Goal: Transaction & Acquisition: Purchase product/service

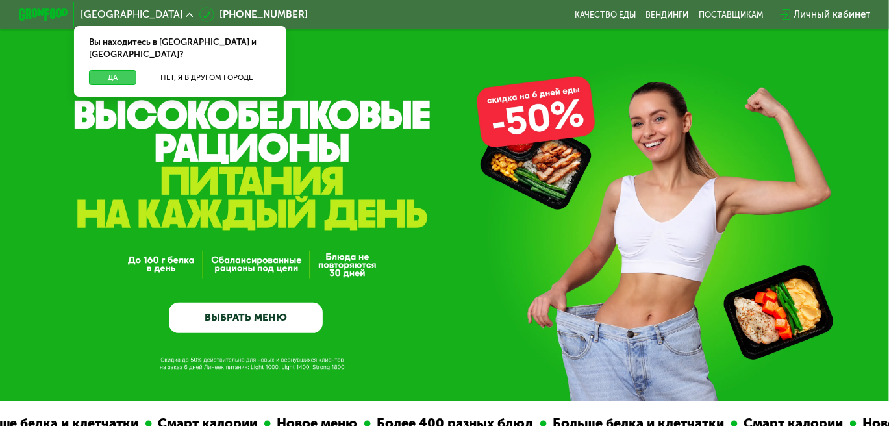
click at [106, 70] on button "Да" at bounding box center [112, 77] width 47 height 15
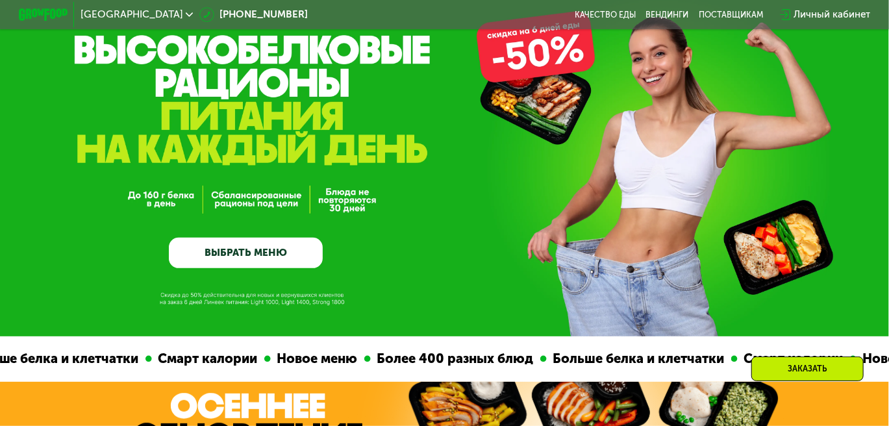
click at [251, 249] on link "ВЫБРАТЬ МЕНЮ" at bounding box center [246, 253] width 154 height 31
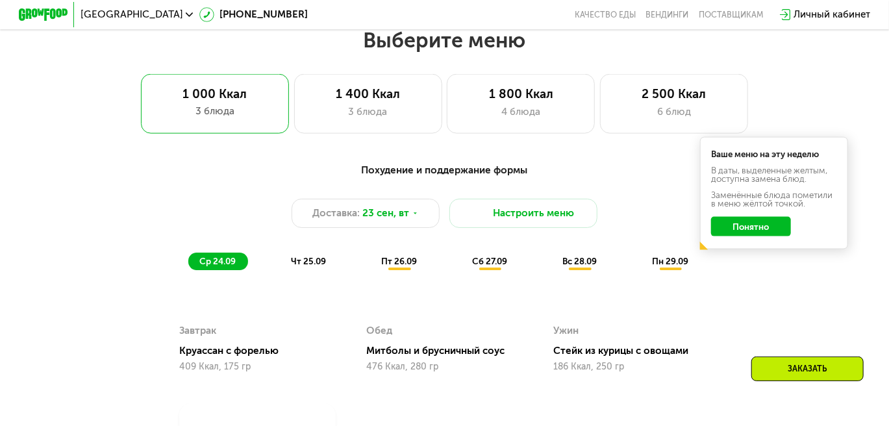
scroll to position [791, 0]
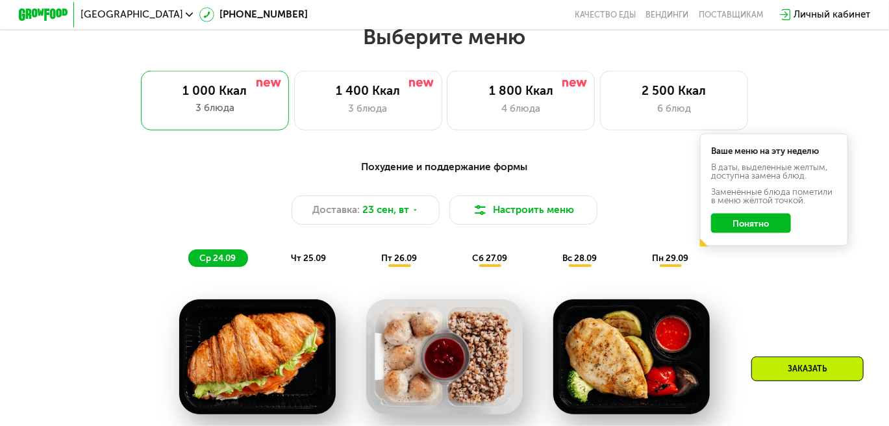
click at [755, 231] on button "Понятно" at bounding box center [751, 223] width 80 height 19
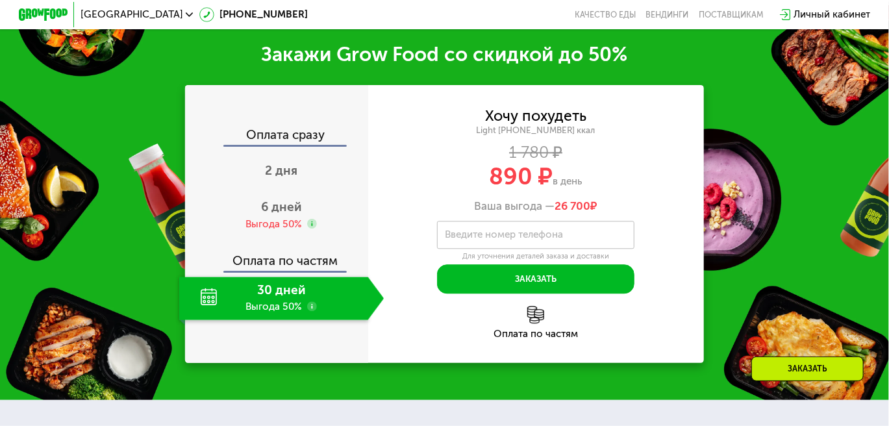
scroll to position [1505, 0]
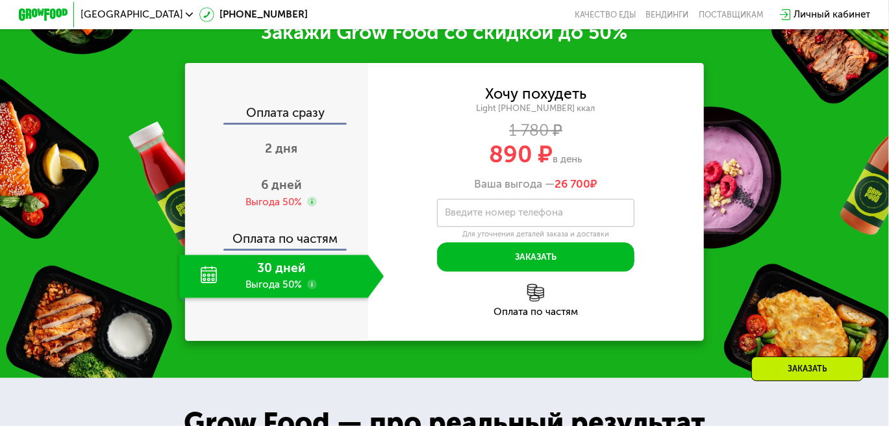
click at [345, 289] on div "30 дней Выгода 50%" at bounding box center [273, 277] width 189 height 44
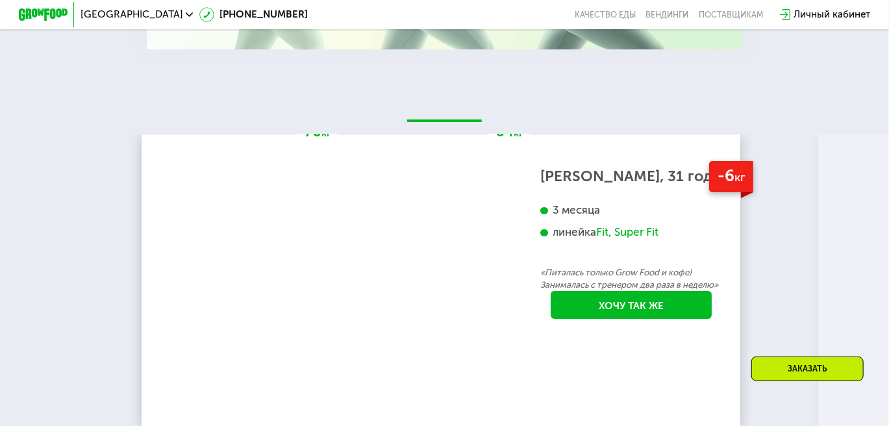
scroll to position [2349, 0]
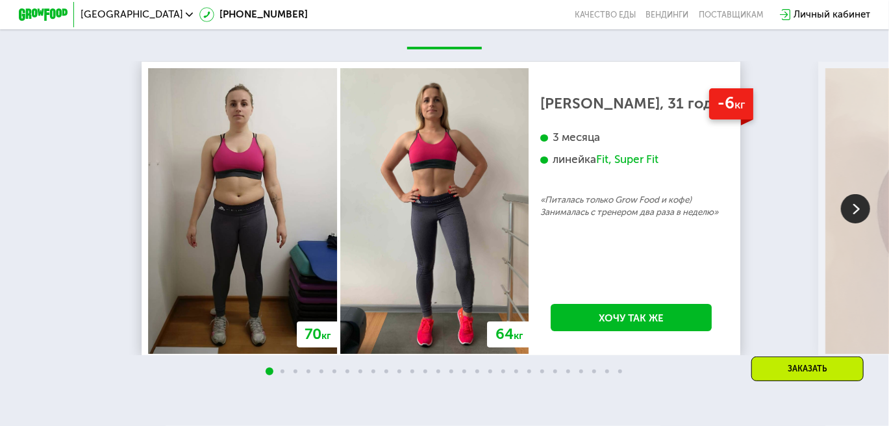
click at [860, 222] on img at bounding box center [855, 208] width 29 height 29
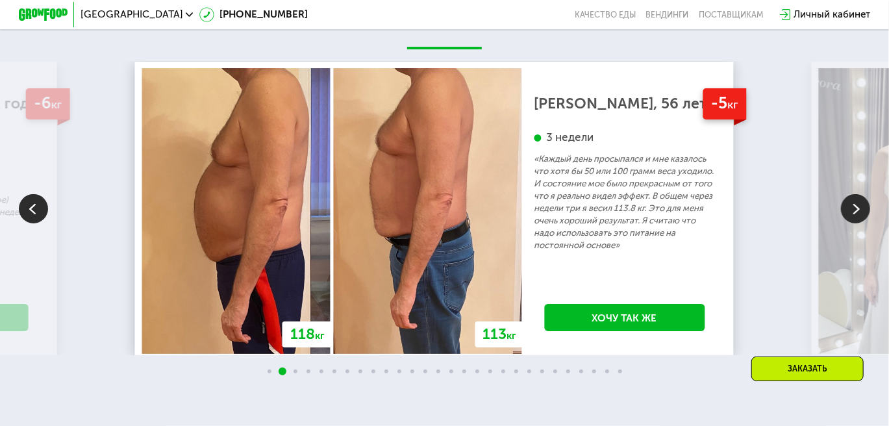
click at [860, 222] on img at bounding box center [855, 208] width 29 height 29
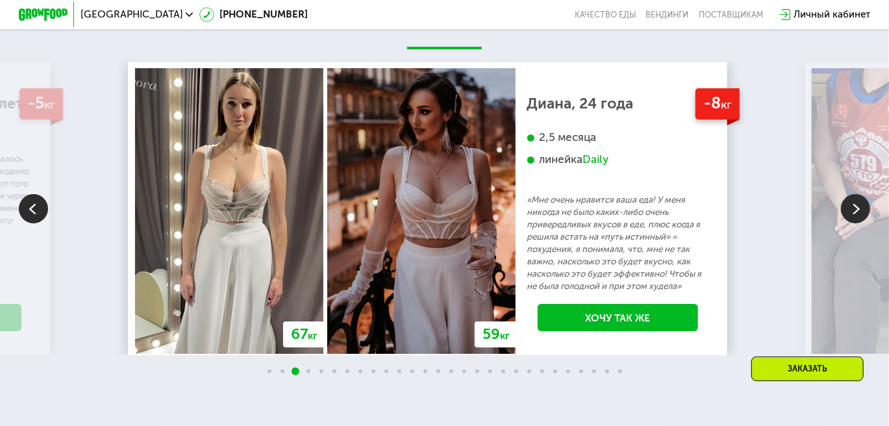
click at [860, 222] on img at bounding box center [855, 208] width 29 height 29
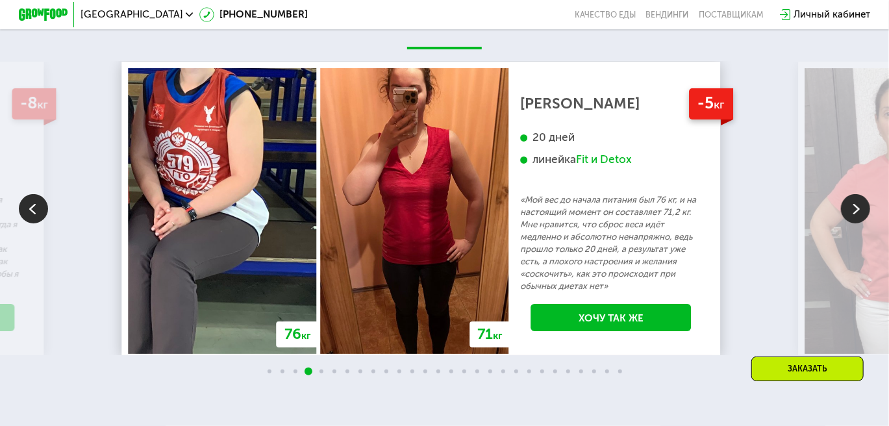
click at [860, 222] on img at bounding box center [855, 208] width 29 height 29
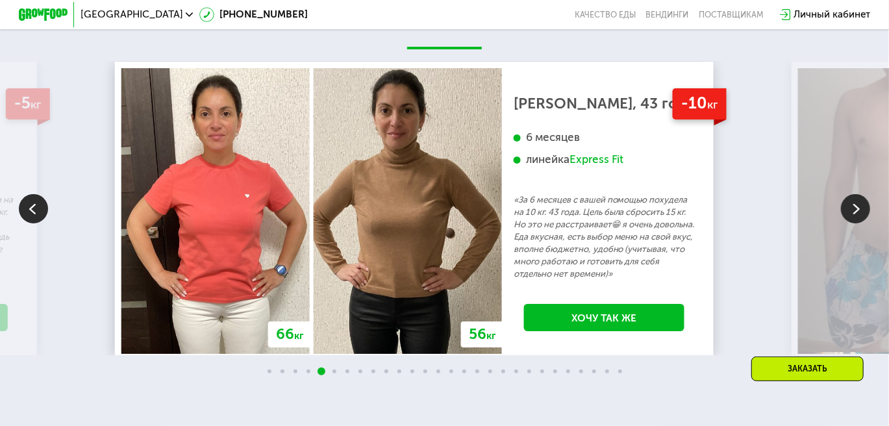
click at [860, 222] on img at bounding box center [855, 208] width 29 height 29
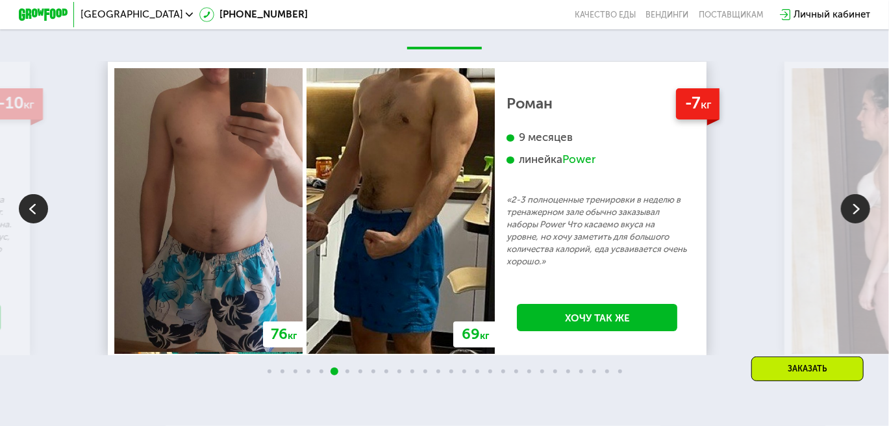
click at [860, 222] on img at bounding box center [855, 208] width 29 height 29
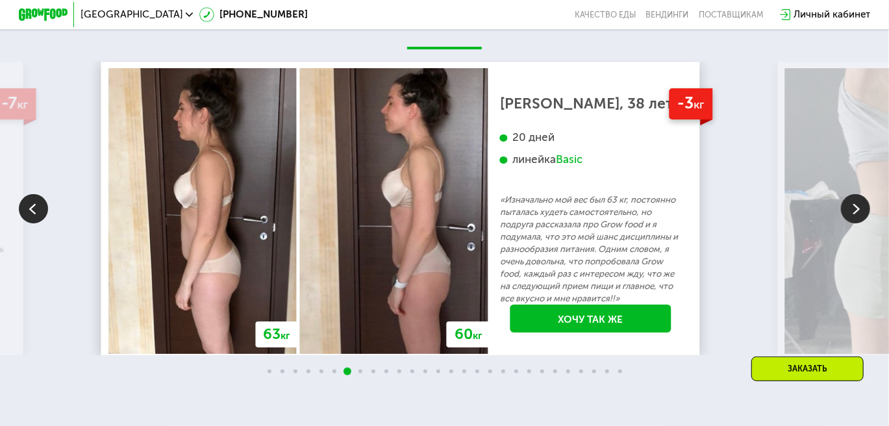
click at [860, 222] on img at bounding box center [855, 208] width 29 height 29
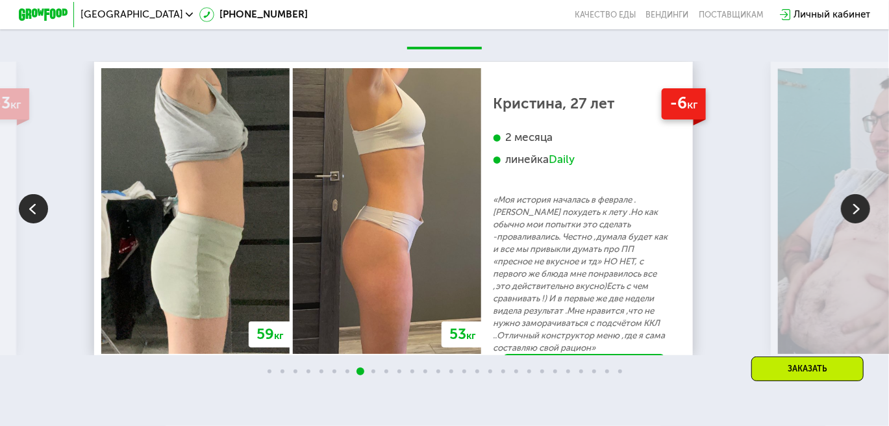
click at [860, 222] on img at bounding box center [855, 208] width 29 height 29
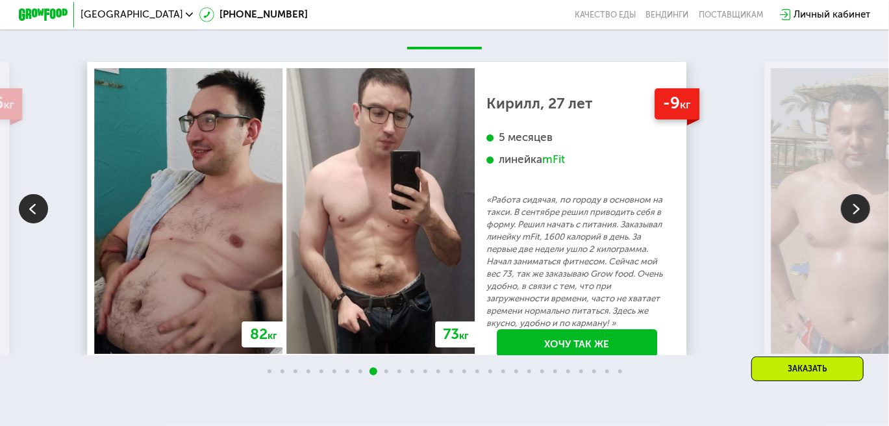
click at [860, 222] on img at bounding box center [855, 208] width 29 height 29
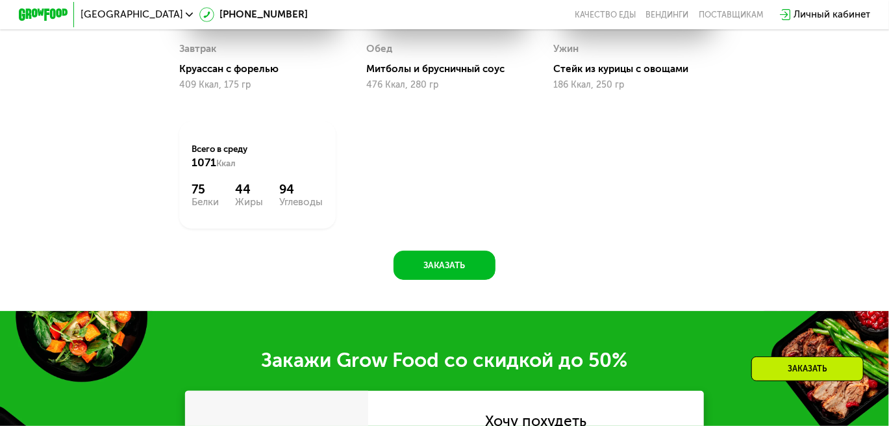
scroll to position [1180, 0]
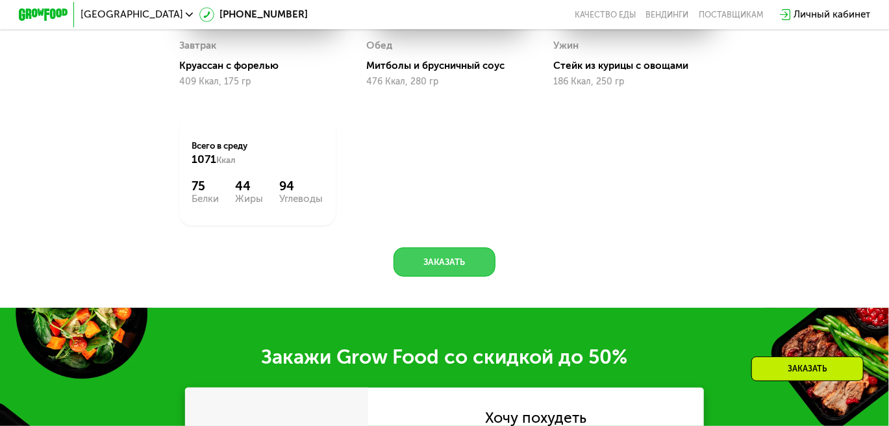
click at [440, 265] on button "Заказать" at bounding box center [445, 262] width 102 height 30
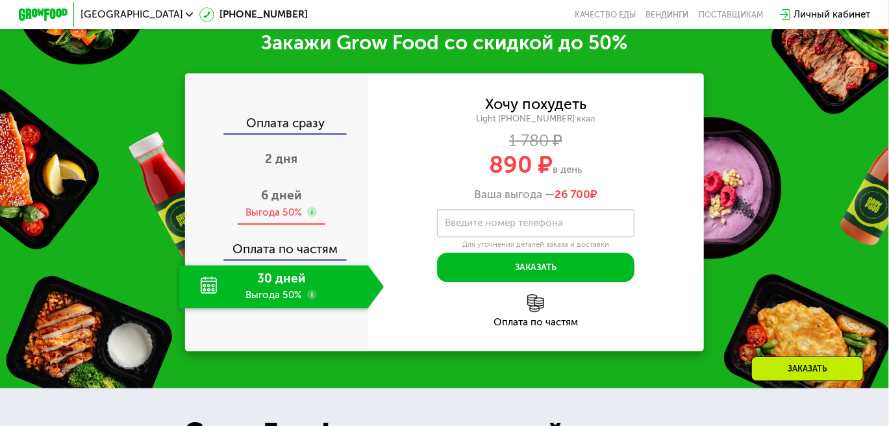
scroll to position [1499, 0]
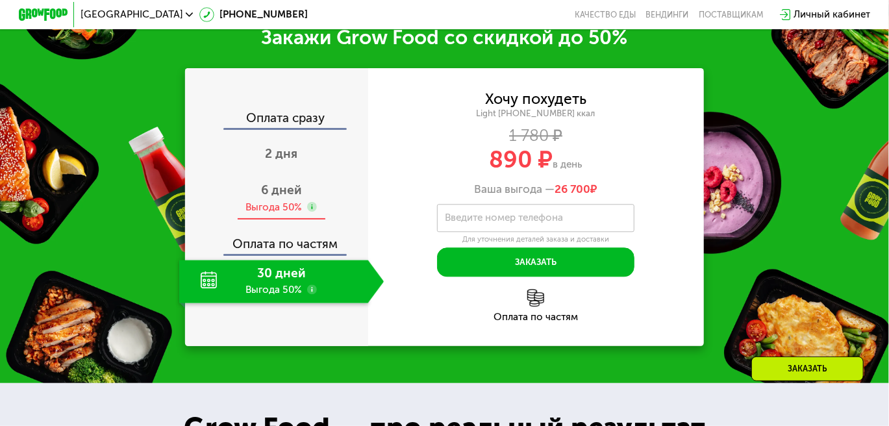
click at [269, 197] on span "6 дней" at bounding box center [281, 189] width 41 height 15
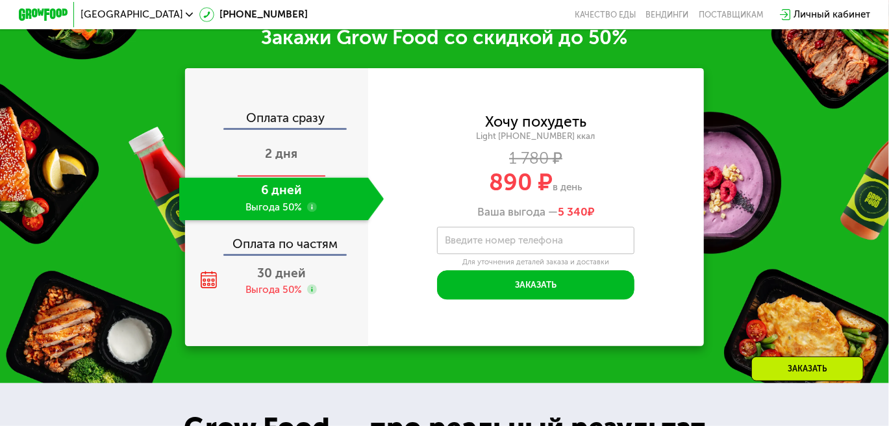
click at [279, 161] on span "2 дня" at bounding box center [282, 153] width 32 height 15
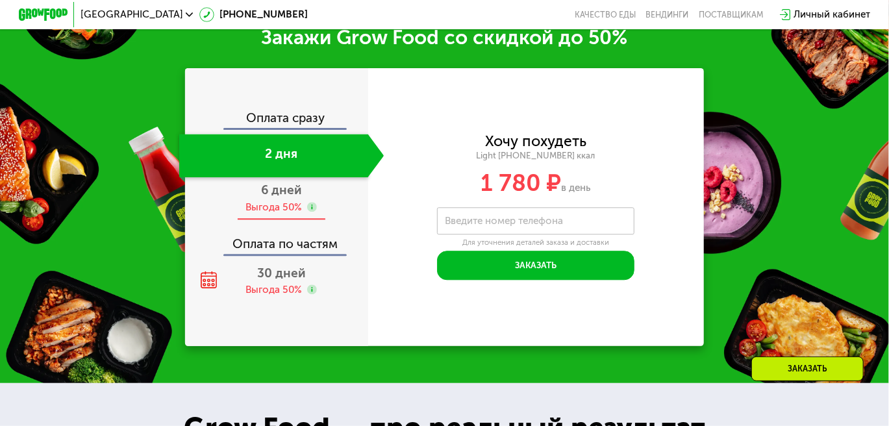
click at [279, 197] on span "6 дней" at bounding box center [281, 189] width 41 height 15
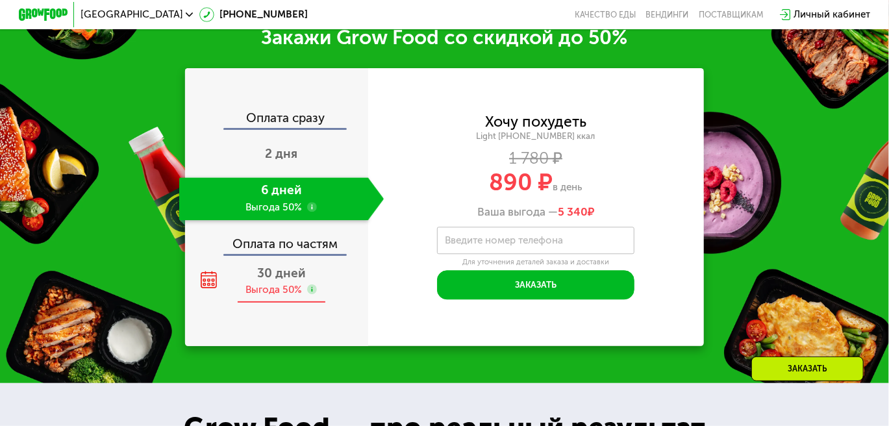
click at [271, 297] on div "30 дней Выгода 50%" at bounding box center [281, 282] width 205 height 44
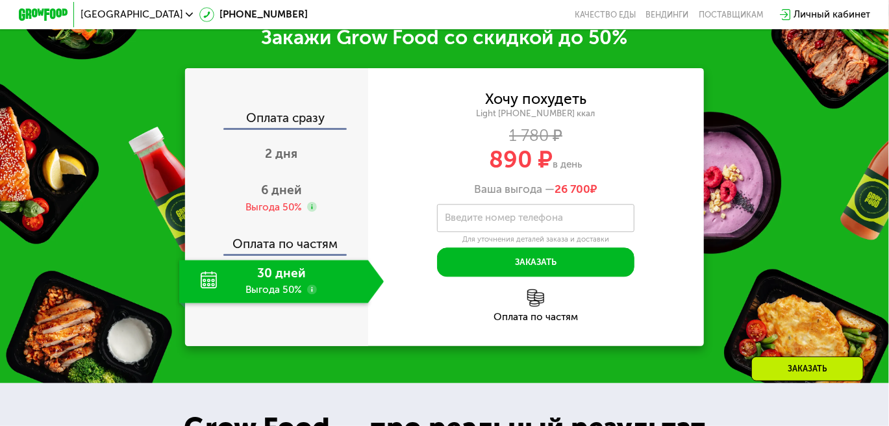
click at [311, 294] on use at bounding box center [312, 289] width 10 height 10
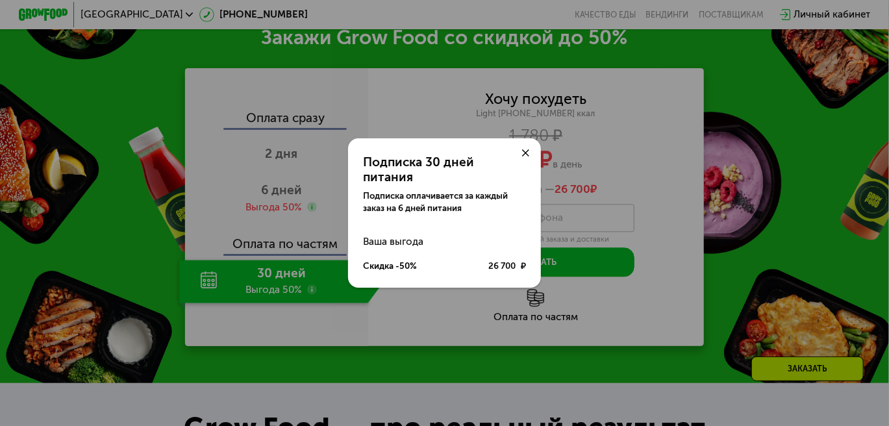
click at [526, 155] on div at bounding box center [526, 153] width 30 height 30
click at [525, 156] on icon at bounding box center [525, 152] width 7 height 7
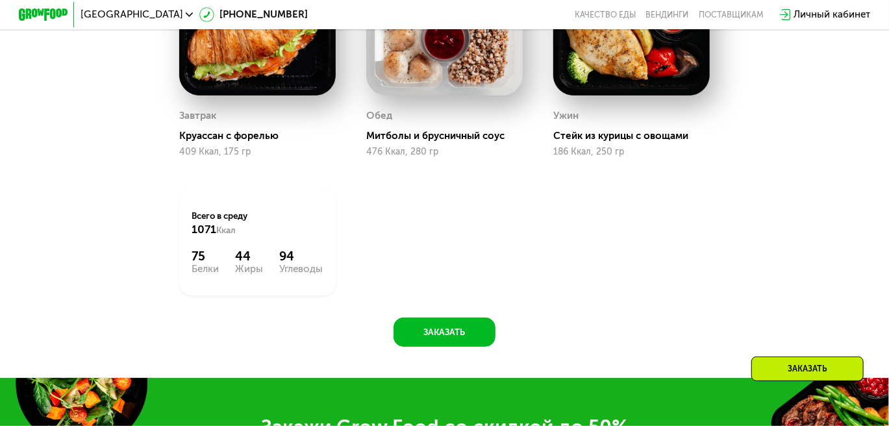
scroll to position [915, 0]
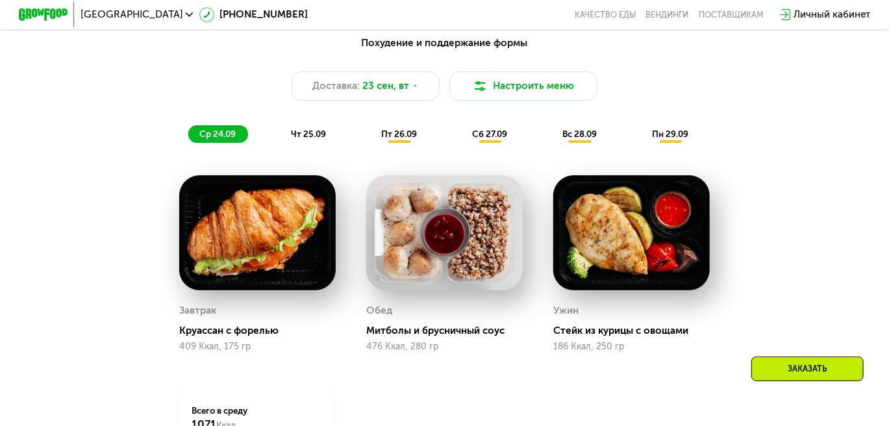
click at [301, 136] on span "чт 25.09" at bounding box center [308, 134] width 35 height 10
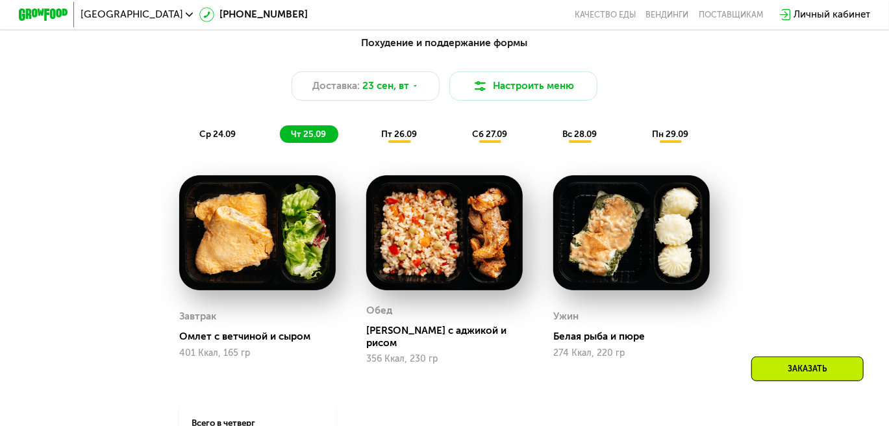
click at [401, 139] on span "пт 26.09" at bounding box center [399, 134] width 36 height 10
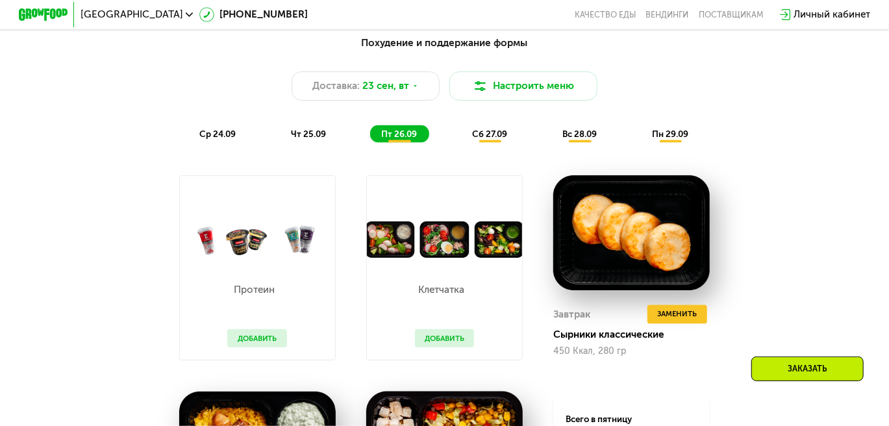
click at [495, 139] on span "сб 27.09" at bounding box center [489, 134] width 35 height 10
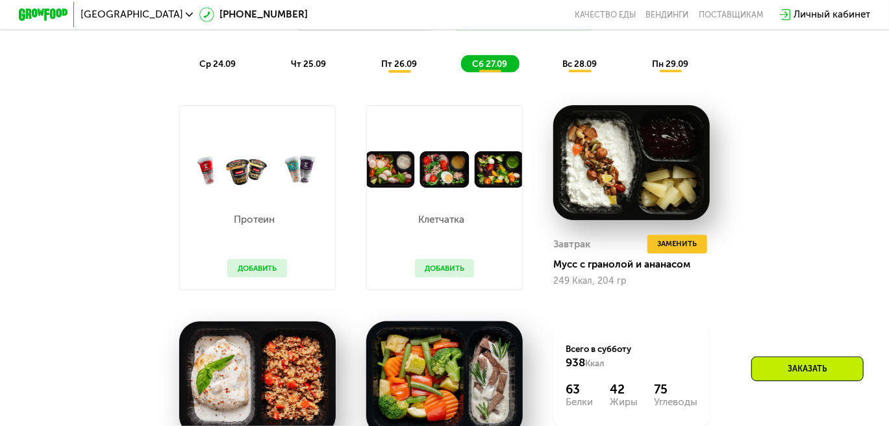
scroll to position [980, 0]
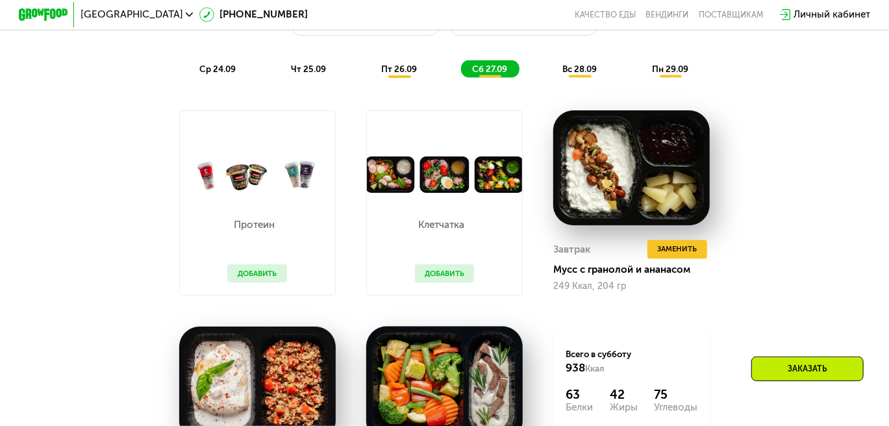
click at [581, 74] on span "вс 28.09" at bounding box center [579, 69] width 34 height 10
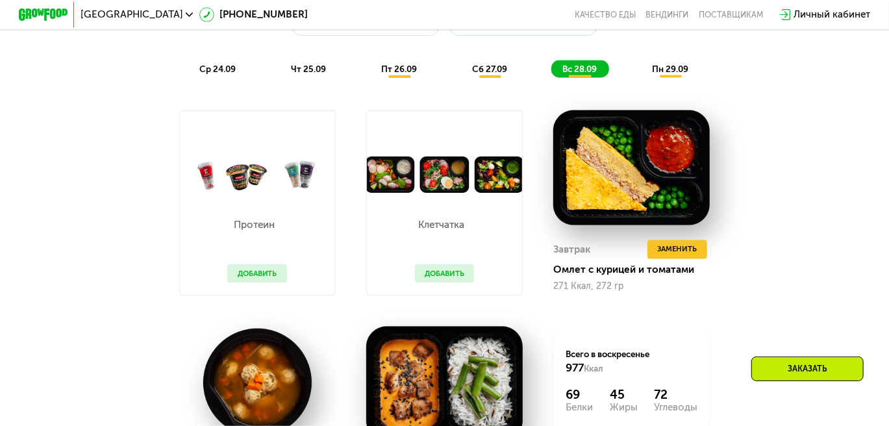
click at [664, 72] on span "пн 29.09" at bounding box center [670, 69] width 36 height 10
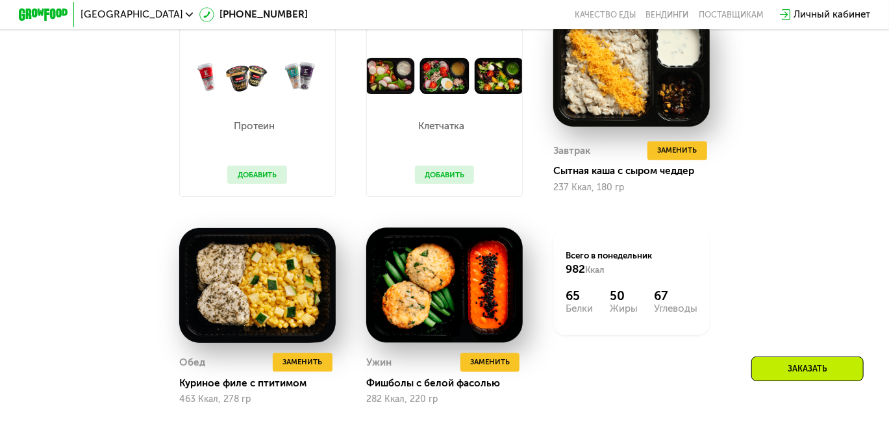
scroll to position [1110, 0]
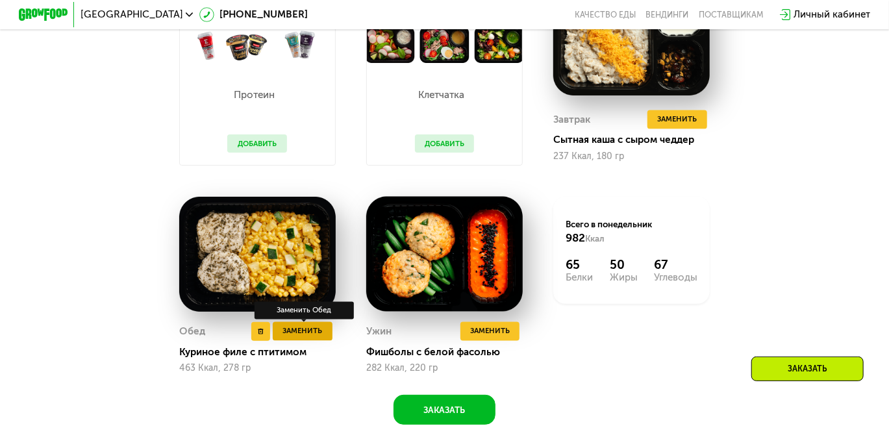
click at [291, 341] on button "Заменить" at bounding box center [302, 331] width 59 height 19
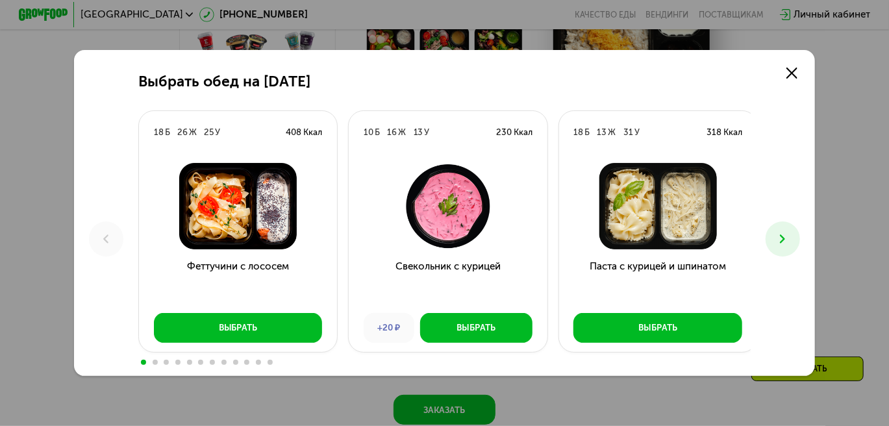
click at [294, 340] on button "Выбрать" at bounding box center [238, 328] width 169 height 30
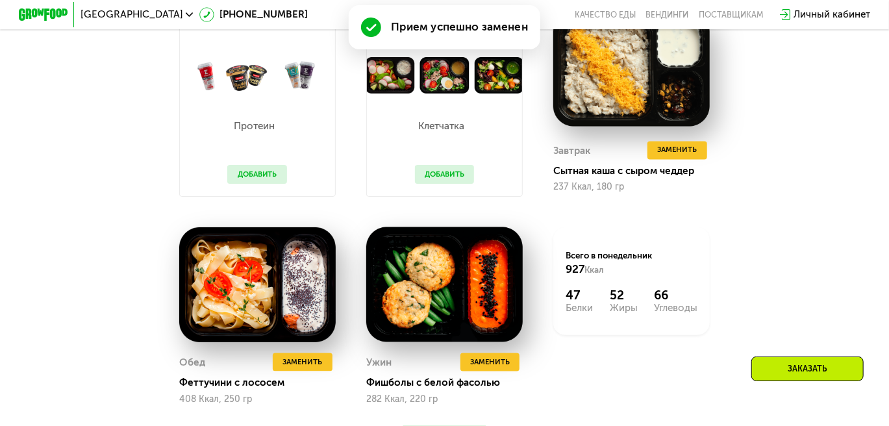
scroll to position [1141, 0]
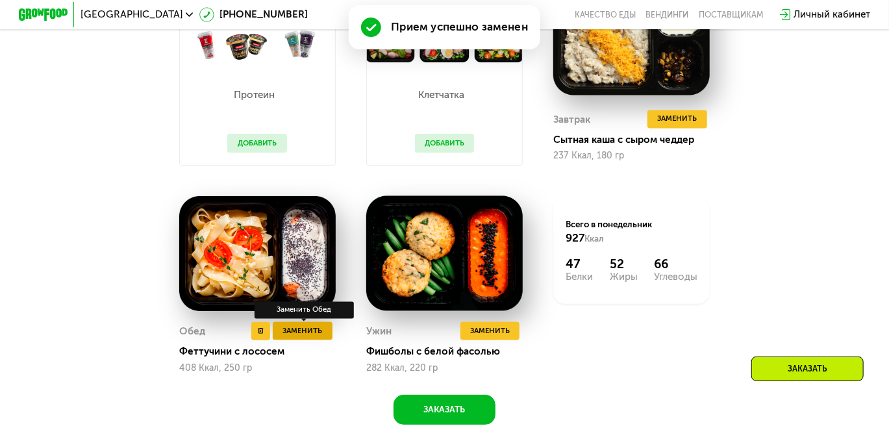
click at [308, 338] on span "Заменить" at bounding box center [303, 331] width 40 height 12
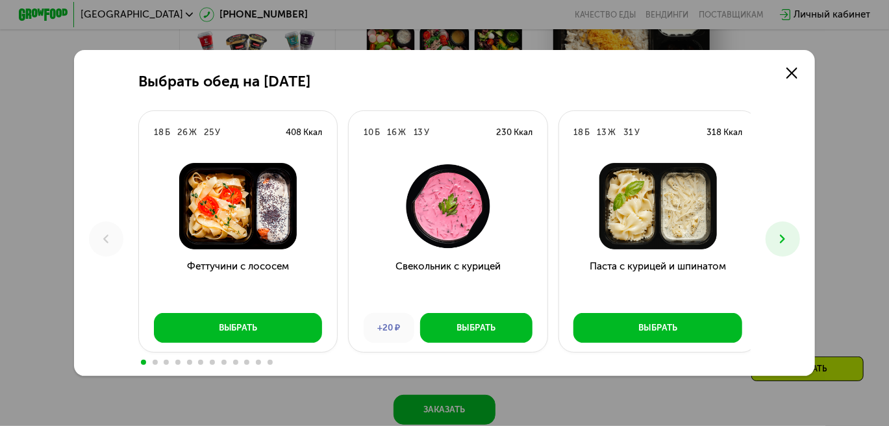
click at [794, 238] on button at bounding box center [783, 238] width 34 height 34
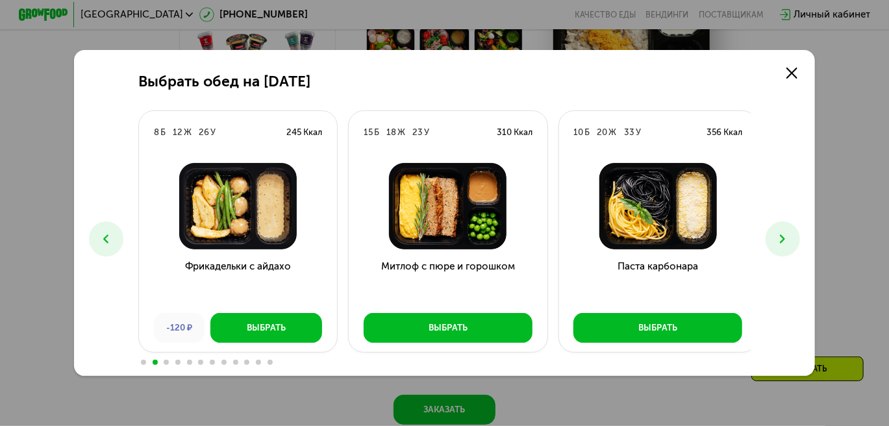
click at [794, 238] on button at bounding box center [783, 238] width 34 height 34
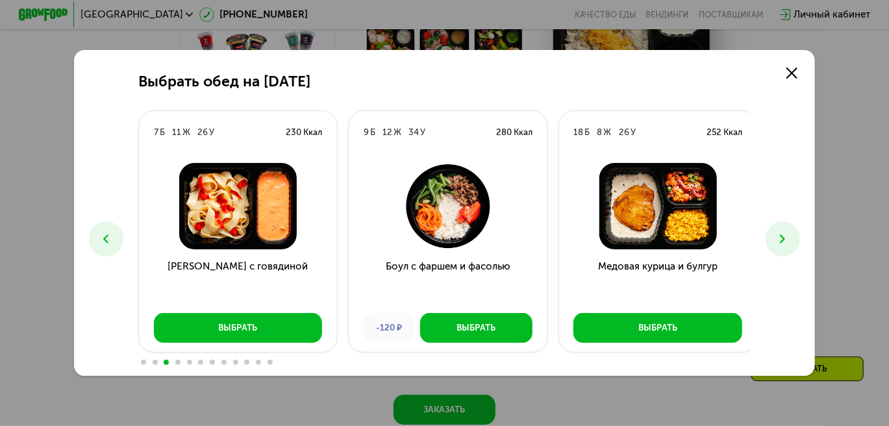
click at [790, 238] on icon at bounding box center [782, 239] width 15 height 15
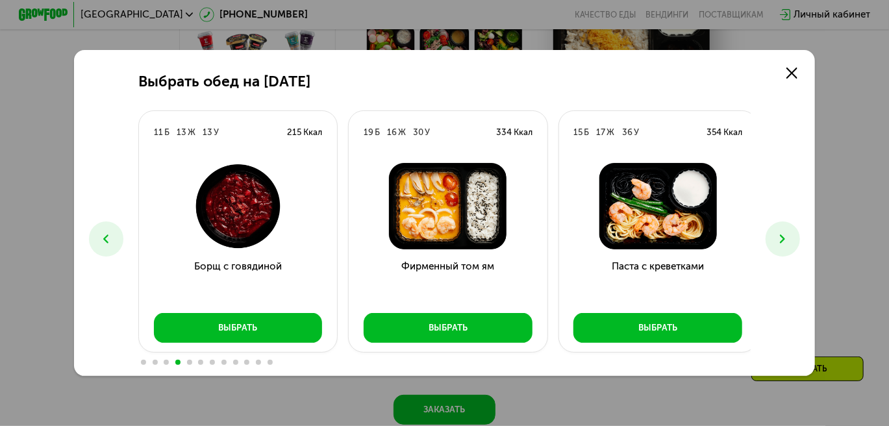
click at [790, 239] on icon at bounding box center [782, 239] width 15 height 15
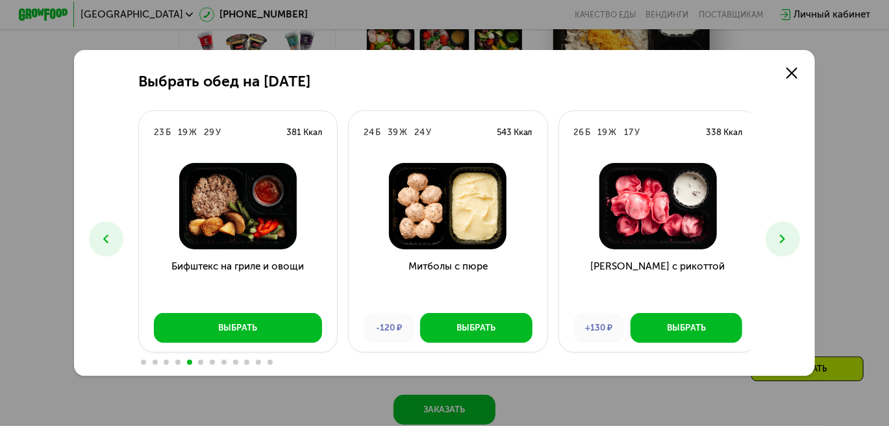
click at [785, 241] on use at bounding box center [782, 238] width 5 height 9
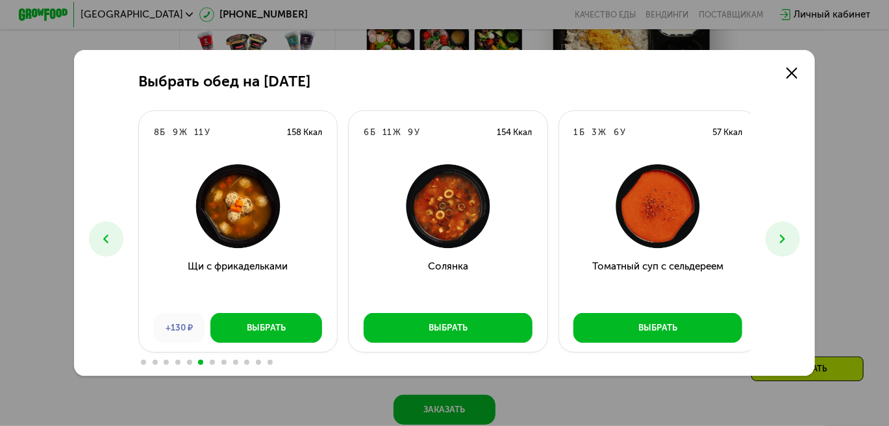
click at [785, 241] on use at bounding box center [782, 238] width 5 height 9
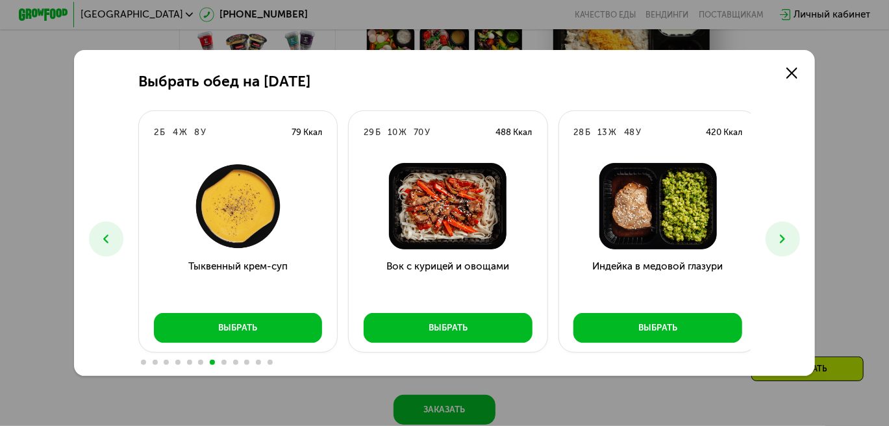
click at [784, 242] on icon at bounding box center [782, 239] width 15 height 15
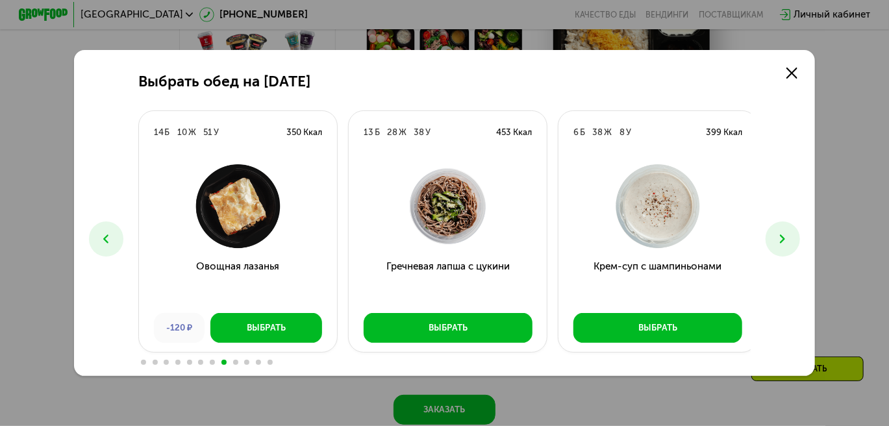
click at [784, 242] on icon at bounding box center [782, 239] width 15 height 15
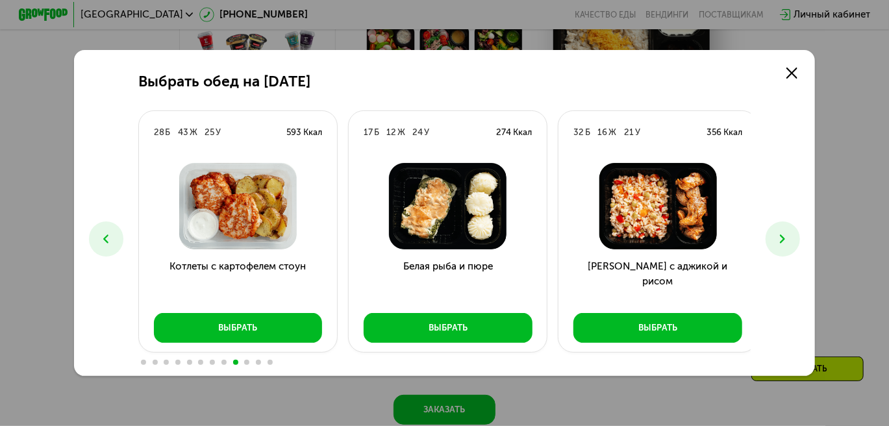
click at [784, 242] on icon at bounding box center [782, 239] width 15 height 15
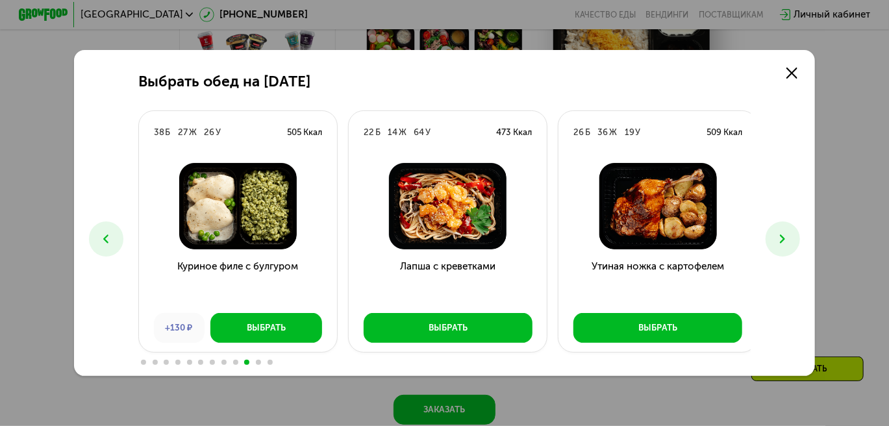
click at [783, 242] on icon at bounding box center [782, 239] width 15 height 15
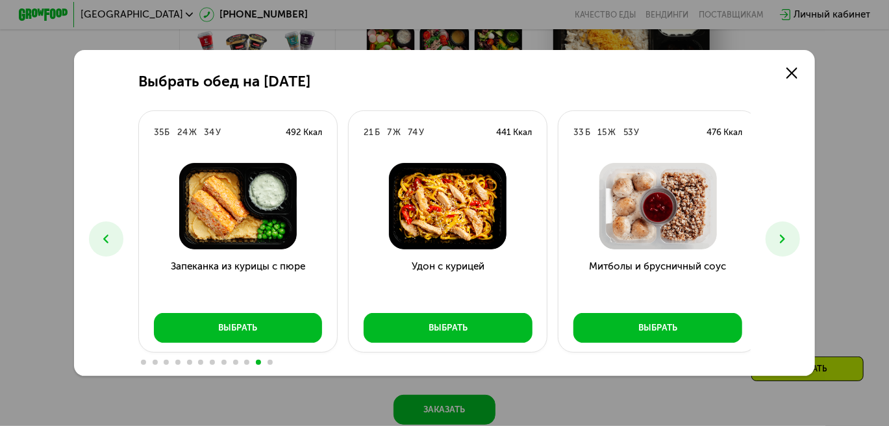
click at [783, 242] on icon at bounding box center [782, 239] width 15 height 15
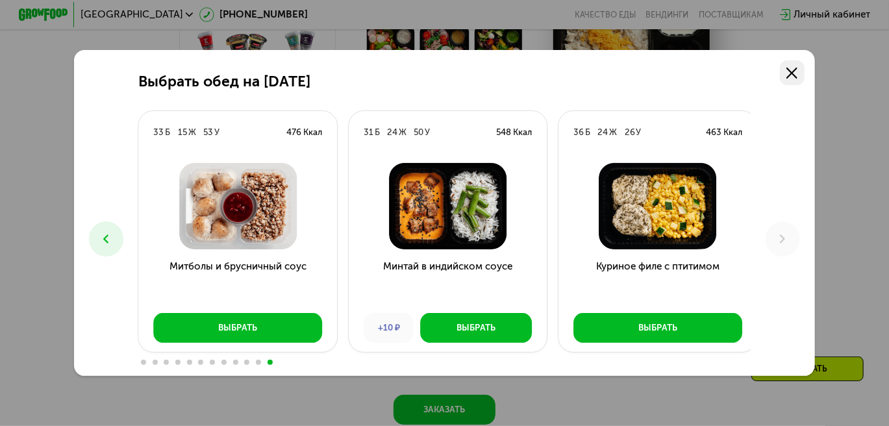
click at [802, 72] on link at bounding box center [792, 72] width 25 height 25
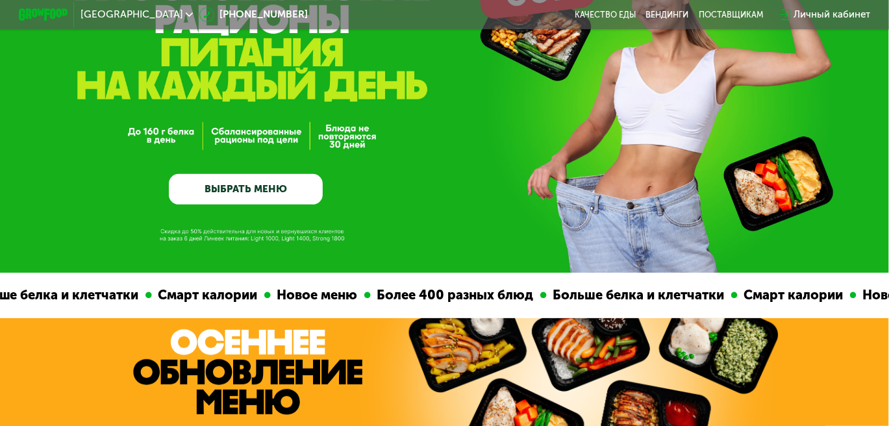
scroll to position [0, 0]
